Goal: Find specific page/section

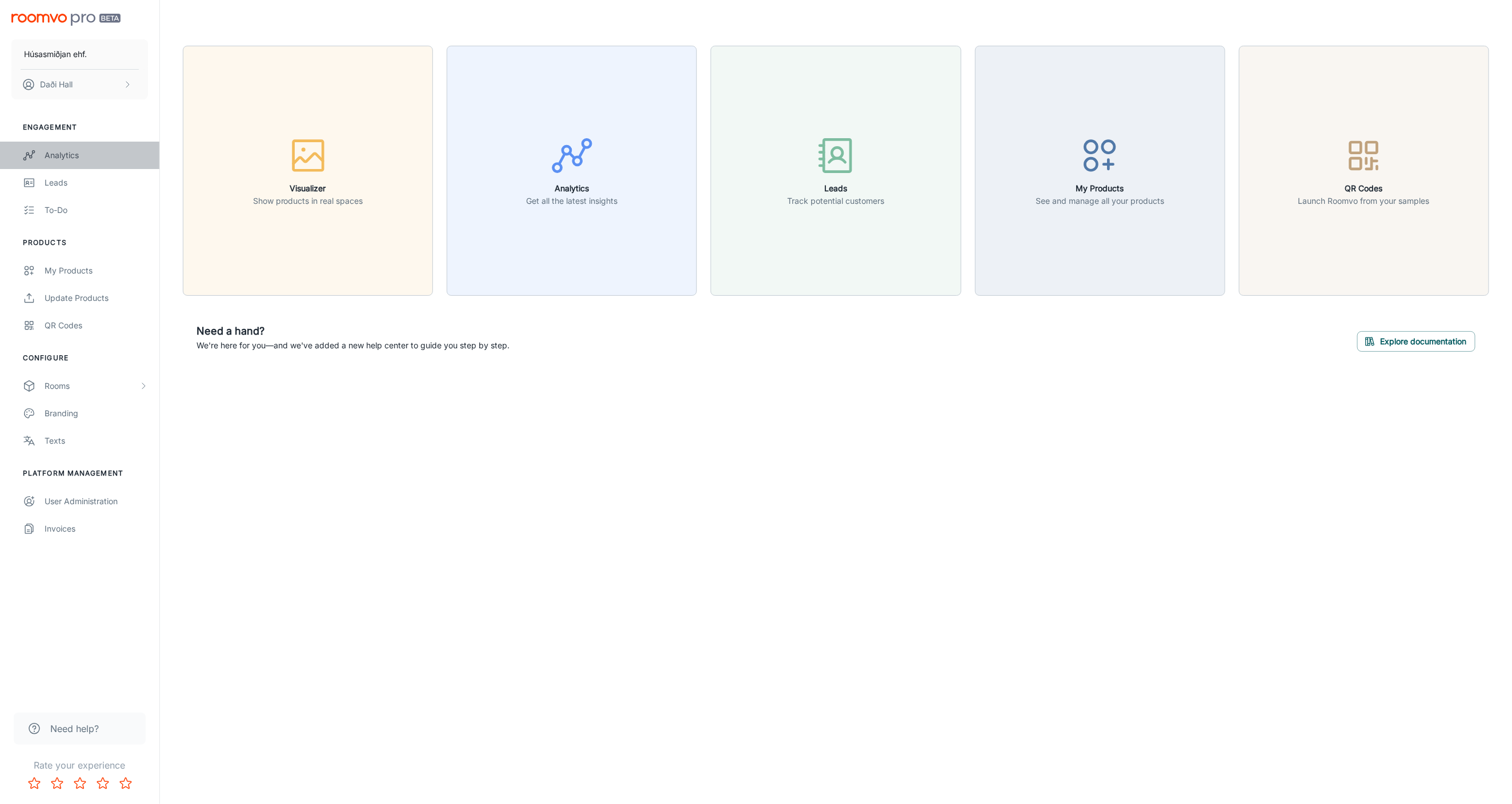
click at [68, 155] on div "Analytics" at bounding box center [96, 155] width 103 height 12
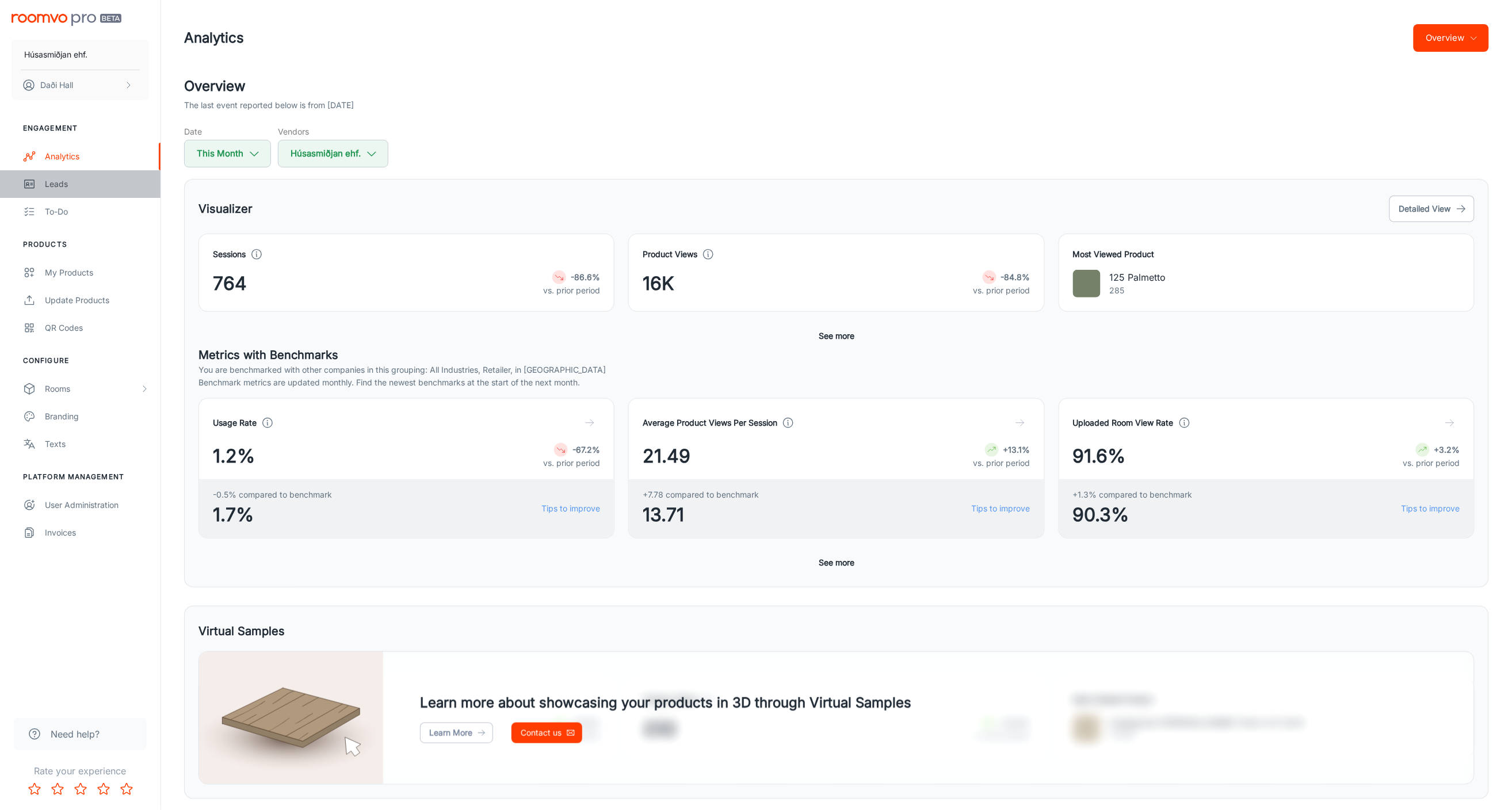
click at [65, 188] on div "Leads" at bounding box center [97, 183] width 104 height 12
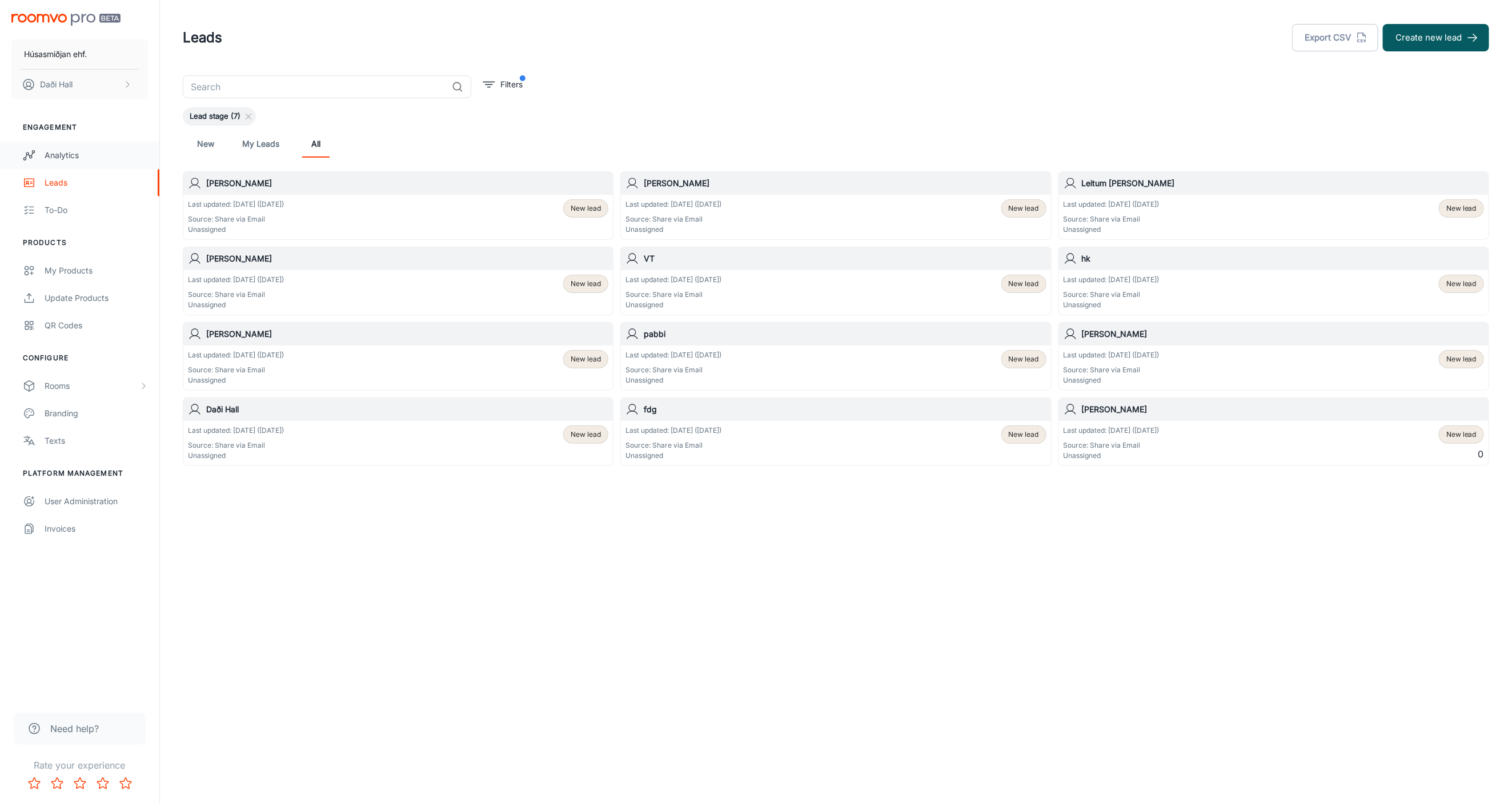
click at [60, 164] on link "Analytics" at bounding box center [79, 155] width 160 height 28
